Goal: Transaction & Acquisition: Purchase product/service

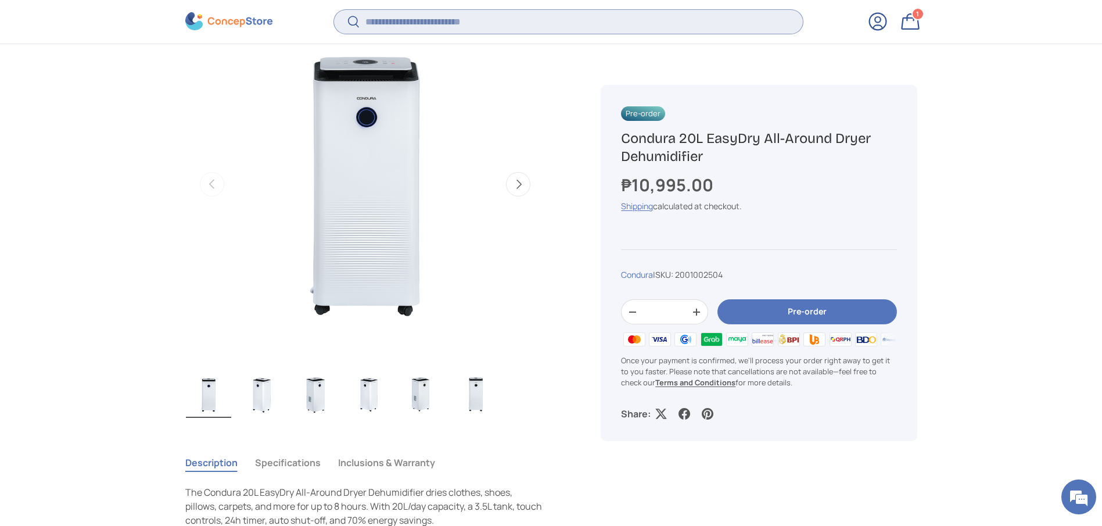
click at [517, 18] on input "Search" at bounding box center [568, 22] width 468 height 24
paste input "**********"
type input "**********"
click at [334, 9] on button "Search" at bounding box center [347, 22] width 26 height 27
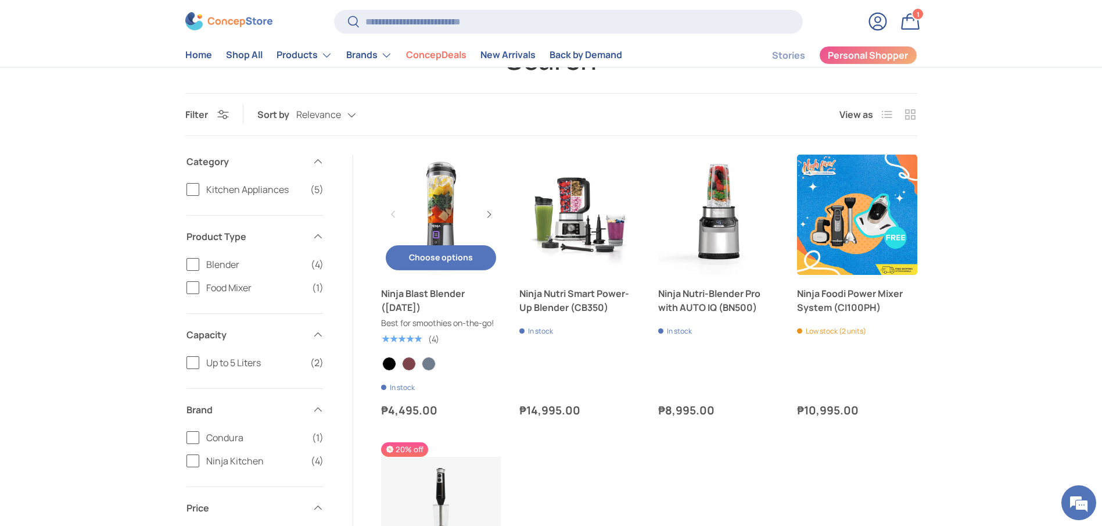
click at [397, 309] on link "Ninja Blast Blender ([DATE])" at bounding box center [441, 300] width 120 height 28
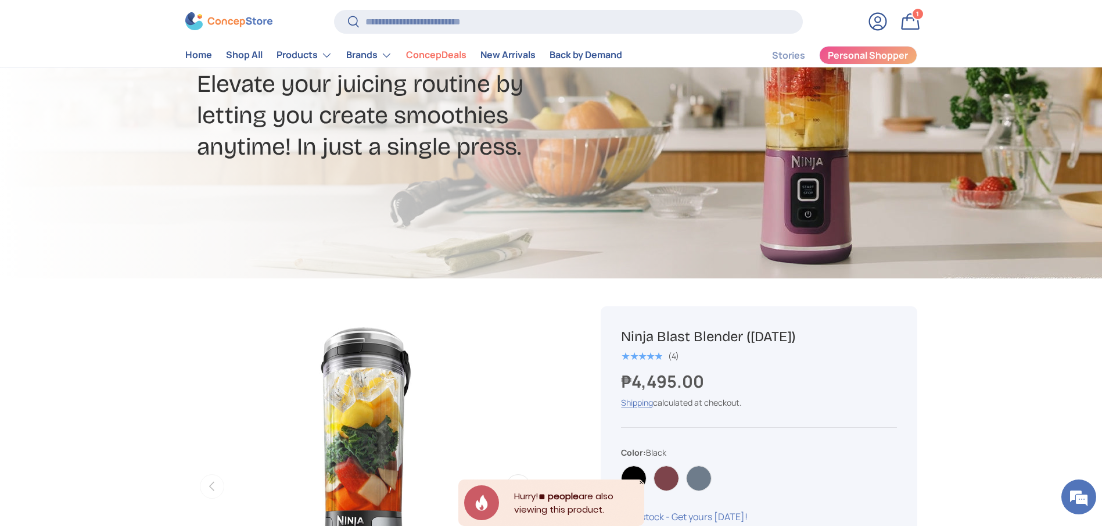
scroll to position [349, 0]
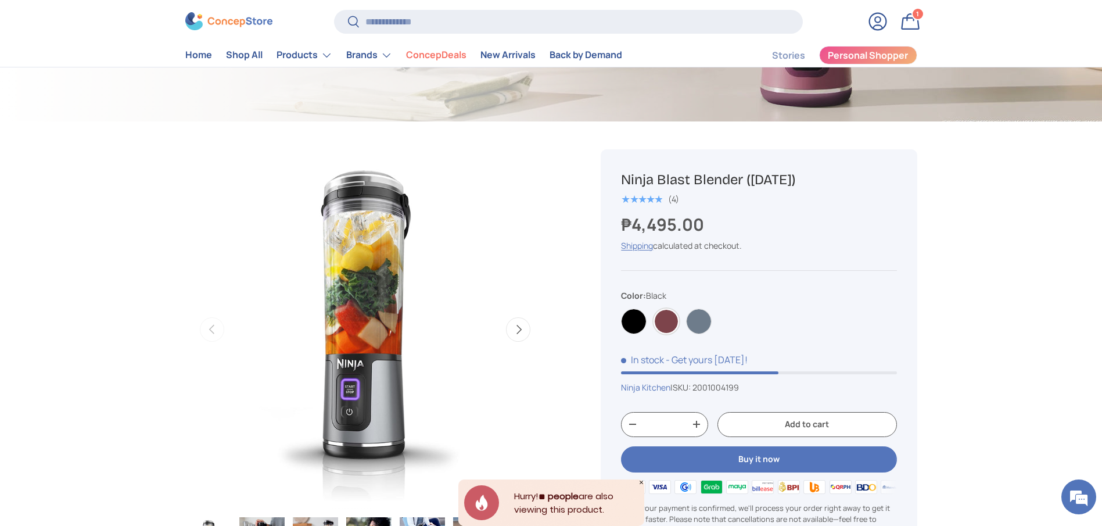
click at [659, 325] on label "Cranberry" at bounding box center [667, 322] width 26 height 26
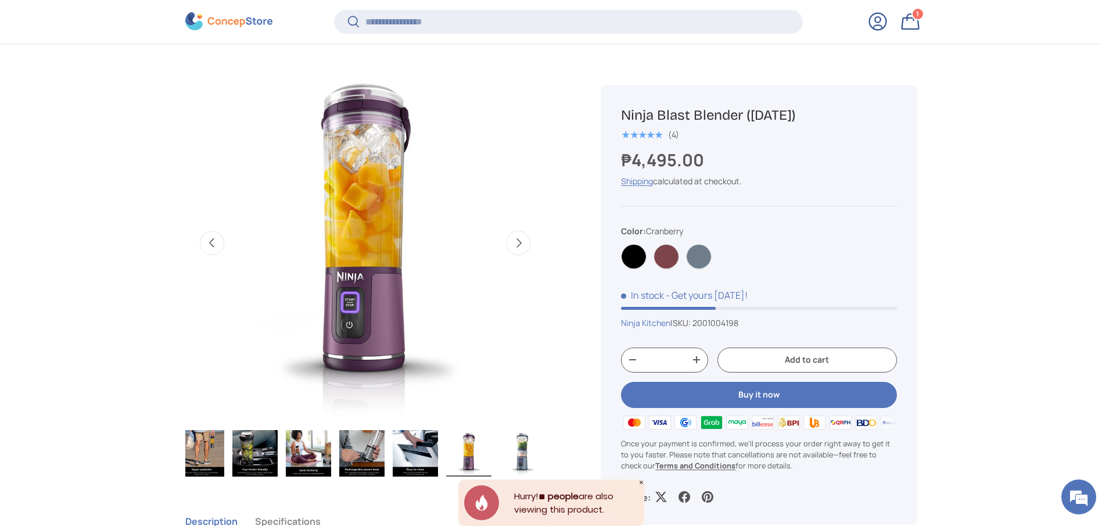
scroll to position [433, 0]
click at [674, 253] on label "Cranberry" at bounding box center [667, 257] width 26 height 26
copy span "2001004198"
drag, startPoint x: 758, startPoint y: 316, endPoint x: 699, endPoint y: 320, distance: 59.4
click at [699, 320] on div "Ninja Kitchen | SKU: 2001004198" at bounding box center [758, 323] width 275 height 12
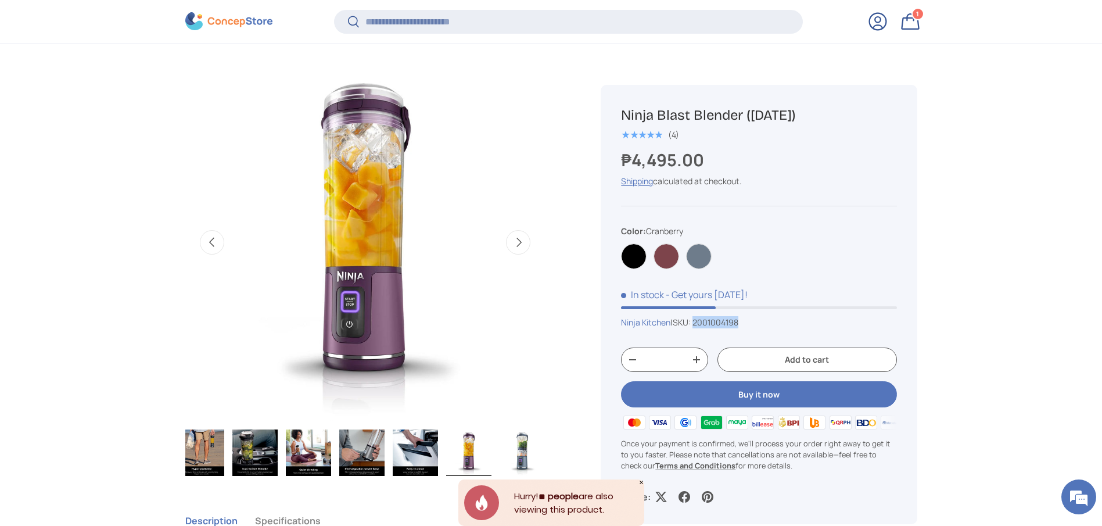
copy span "2001004198"
